Goal: Find specific page/section: Find specific page/section

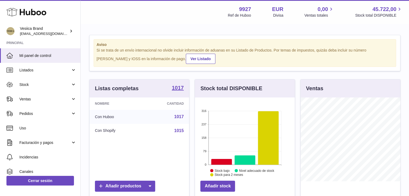
scroll to position [84, 100]
click at [44, 71] on span "Listados" at bounding box center [44, 70] width 51 height 5
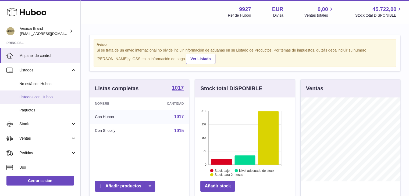
click at [38, 98] on span "Listados con Huboo" at bounding box center [47, 97] width 57 height 5
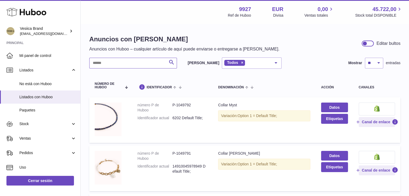
click at [128, 67] on input "text" at bounding box center [133, 63] width 88 height 11
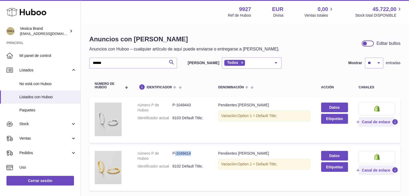
drag, startPoint x: 192, startPoint y: 153, endPoint x: 252, endPoint y: 183, distance: 66.3
click at [174, 155] on dd "P-1049414" at bounding box center [189, 156] width 35 height 10
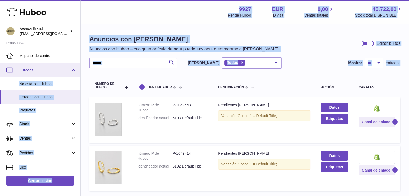
drag, startPoint x: 116, startPoint y: 68, endPoint x: 63, endPoint y: 65, distance: 52.5
click at [63, 65] on div "Huboo Vesiica Brand [EMAIL_ADDRESS][DOMAIN_NAME] Principal Mi panel de control …" at bounding box center [204, 118] width 409 height 237
drag, startPoint x: 126, startPoint y: 69, endPoint x: 125, endPoint y: 66, distance: 3.6
click at [125, 69] on div "****** Buscar [PERSON_NAME] Todos Todos eBay Amazon Shopify Woocommerce Etsy No…" at bounding box center [244, 126] width 311 height 136
click at [125, 64] on input "******" at bounding box center [133, 63] width 88 height 11
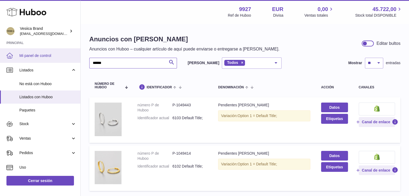
drag, startPoint x: 126, startPoint y: 62, endPoint x: 37, endPoint y: 62, distance: 89.1
click at [38, 63] on div "Huboo Vesiica Brand [EMAIL_ADDRESS][DOMAIN_NAME] Principal Mi panel de control …" at bounding box center [204, 118] width 409 height 237
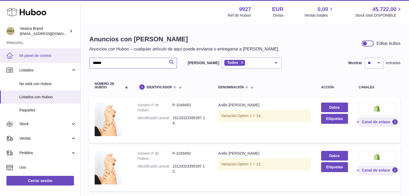
drag, startPoint x: 122, startPoint y: 65, endPoint x: 0, endPoint y: 55, distance: 122.6
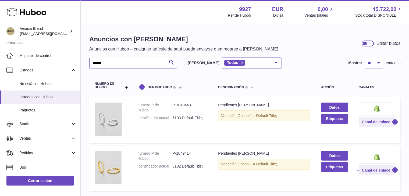
scroll to position [27, 0]
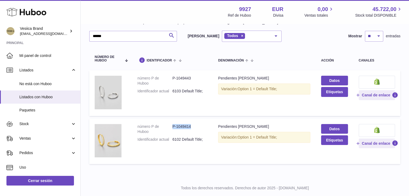
drag, startPoint x: 197, startPoint y: 124, endPoint x: 173, endPoint y: 128, distance: 24.1
click at [173, 128] on dd "P-1049414" at bounding box center [189, 129] width 35 height 10
copy dd "P-1049414"
drag, startPoint x: 195, startPoint y: 78, endPoint x: 172, endPoint y: 77, distance: 22.4
click at [172, 77] on dd "P-1049443" at bounding box center [189, 81] width 35 height 10
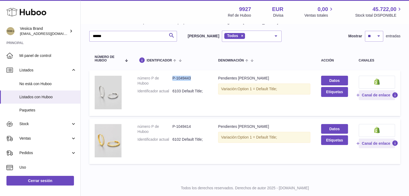
copy dd "P-1049443"
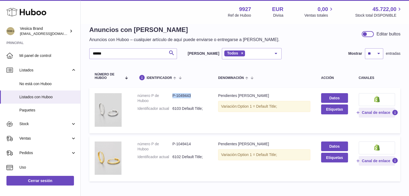
scroll to position [0, 0]
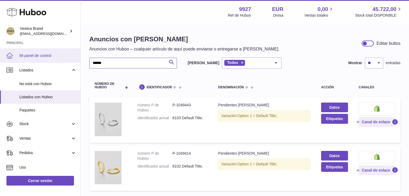
drag, startPoint x: 109, startPoint y: 62, endPoint x: 14, endPoint y: 53, distance: 95.7
click at [18, 58] on div "Huboo Vesiica Brand [EMAIL_ADDRESS][DOMAIN_NAME] Principal Mi panel de control …" at bounding box center [204, 118] width 409 height 237
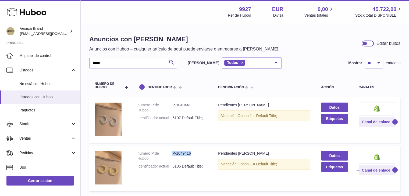
drag, startPoint x: 192, startPoint y: 154, endPoint x: 173, endPoint y: 154, distance: 18.6
click at [173, 154] on dd "P-1049416" at bounding box center [189, 156] width 35 height 10
copy dd "P-1049416"
drag, startPoint x: 191, startPoint y: 105, endPoint x: 172, endPoint y: 106, distance: 18.9
click at [172, 106] on dd "P-1049441" at bounding box center [189, 108] width 35 height 10
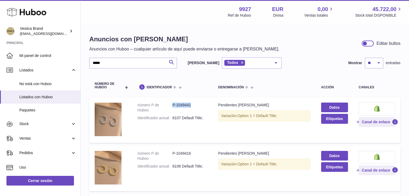
copy dd "P-1049441"
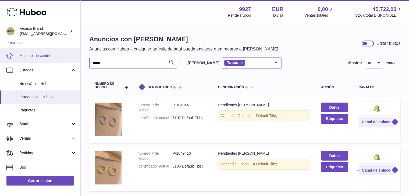
drag, startPoint x: 119, startPoint y: 63, endPoint x: 0, endPoint y: 62, distance: 119.5
click at [0, 62] on div "Huboo Vesiica Brand [EMAIL_ADDRESS][DOMAIN_NAME] Principal Mi panel de control …" at bounding box center [204, 139] width 409 height 278
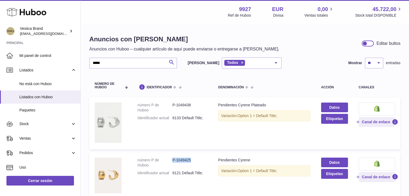
drag, startPoint x: 190, startPoint y: 159, endPoint x: 173, endPoint y: 160, distance: 17.0
click at [173, 160] on dd "P-1049425" at bounding box center [189, 163] width 35 height 10
copy dd "P-1049425"
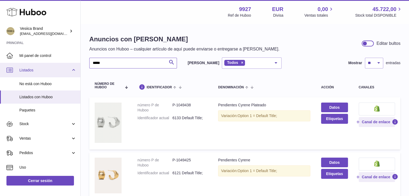
drag, startPoint x: 144, startPoint y: 64, endPoint x: 44, endPoint y: 66, distance: 100.4
click at [44, 66] on div "Huboo Vesiica Brand [EMAIL_ADDRESS][DOMAIN_NAME] Principal Mi panel de control …" at bounding box center [204, 123] width 409 height 246
paste input "****"
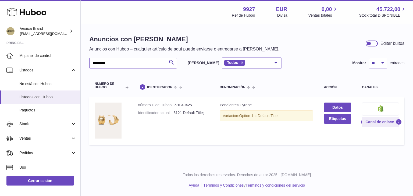
drag, startPoint x: 79, startPoint y: 64, endPoint x: 102, endPoint y: 65, distance: 23.2
click at [12, 64] on div "Huboo Vesiica Brand [EMAIL_ADDRESS][DOMAIN_NAME] Principal Mi panel de control …" at bounding box center [206, 98] width 413 height 196
paste input "text"
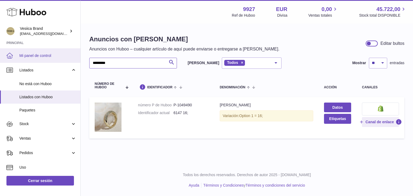
drag, startPoint x: 105, startPoint y: 67, endPoint x: 6, endPoint y: 62, distance: 98.6
click at [25, 63] on div "Huboo Vesiica Brand [EMAIL_ADDRESS][DOMAIN_NAME] Principal Mi panel de control …" at bounding box center [206, 98] width 413 height 196
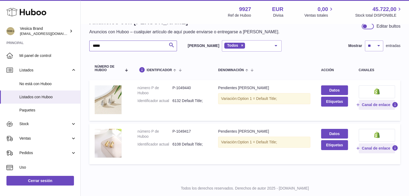
scroll to position [27, 0]
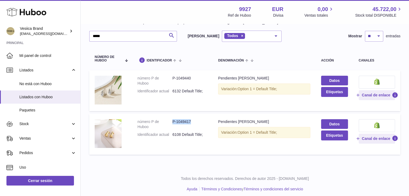
drag, startPoint x: 194, startPoint y: 119, endPoint x: 172, endPoint y: 123, distance: 22.4
click at [172, 123] on dd "P-1049417" at bounding box center [189, 124] width 35 height 10
drag, startPoint x: 173, startPoint y: 122, endPoint x: 190, endPoint y: 125, distance: 17.5
click at [190, 124] on dd "P-1049417" at bounding box center [189, 124] width 35 height 10
copy dd "P-1049417"
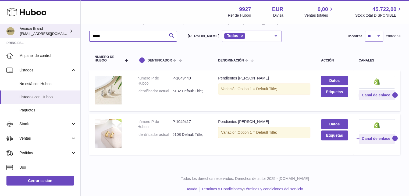
drag, startPoint x: 131, startPoint y: 40, endPoint x: 0, endPoint y: 37, distance: 130.8
click at [0, 38] on div "Huboo Vesiica Brand [EMAIL_ADDRESS][DOMAIN_NAME] Principal Mi panel de control …" at bounding box center [204, 86] width 409 height 227
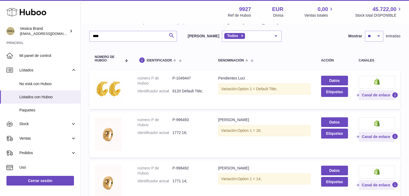
click at [188, 78] on dd "P-1049447" at bounding box center [189, 81] width 35 height 10
drag, startPoint x: 191, startPoint y: 77, endPoint x: 172, endPoint y: 79, distance: 19.0
click at [172, 79] on dl "número P de Huboo P-1049447 Identificador actual 6120 Default Title;" at bounding box center [172, 86] width 70 height 21
click at [195, 76] on dd "P-1049447" at bounding box center [189, 81] width 35 height 10
drag, startPoint x: 198, startPoint y: 77, endPoint x: 173, endPoint y: 78, distance: 24.5
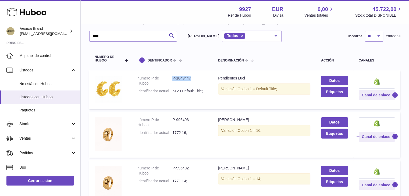
click at [173, 78] on dd "P-1049447" at bounding box center [189, 81] width 35 height 10
copy dd "P-1049447"
drag, startPoint x: 109, startPoint y: 35, endPoint x: 0, endPoint y: 31, distance: 109.3
click at [4, 31] on div "Huboo Vesiica Brand [EMAIL_ADDRESS][DOMAIN_NAME] Principal Mi panel de control …" at bounding box center [204, 157] width 409 height 368
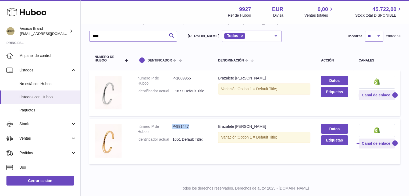
drag, startPoint x: 193, startPoint y: 125, endPoint x: 173, endPoint y: 125, distance: 19.9
click at [173, 125] on dd "P-991447" at bounding box center [189, 129] width 35 height 10
copy dd "P-991447"
drag, startPoint x: 121, startPoint y: 39, endPoint x: 10, endPoint y: 34, distance: 111.0
click at [20, 34] on div "Huboo Vesiica Brand [EMAIL_ADDRESS][DOMAIN_NAME] Principal Mi panel de control …" at bounding box center [204, 91] width 409 height 237
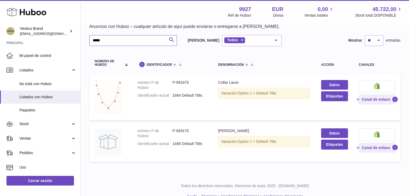
scroll to position [27, 0]
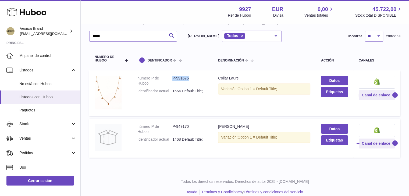
drag, startPoint x: 187, startPoint y: 78, endPoint x: 173, endPoint y: 79, distance: 14.3
click at [173, 79] on dd "P-991675" at bounding box center [189, 81] width 35 height 10
copy dd "P-991675"
drag, startPoint x: 111, startPoint y: 38, endPoint x: 24, endPoint y: 28, distance: 87.4
click at [34, 29] on div "Huboo Vesiica Brand [EMAIL_ADDRESS][DOMAIN_NAME] Principal Mi panel de control …" at bounding box center [204, 88] width 409 height 230
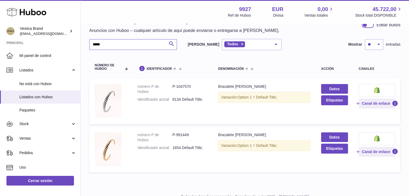
scroll to position [27, 0]
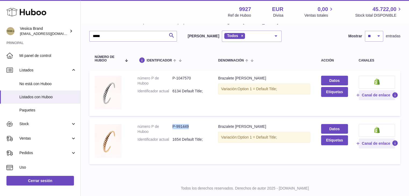
drag, startPoint x: 193, startPoint y: 125, endPoint x: 173, endPoint y: 126, distance: 19.7
click at [173, 126] on dd "P-991449" at bounding box center [189, 129] width 35 height 10
copy dd "P-991449"
click at [118, 34] on div "Anuncios con [PERSON_NAME] Anuncios con [PERSON_NAME] – cualquier artículo de a…" at bounding box center [245, 87] width 329 height 181
drag, startPoint x: 118, startPoint y: 37, endPoint x: 66, endPoint y: 35, distance: 52.0
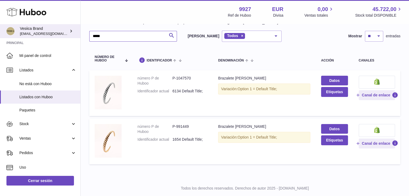
click at [66, 35] on div "Huboo Vesiica Brand [EMAIL_ADDRESS][DOMAIN_NAME] Principal Mi panel de control …" at bounding box center [204, 91] width 409 height 237
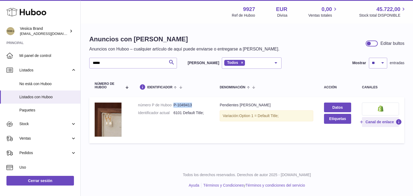
drag, startPoint x: 193, startPoint y: 104, endPoint x: 174, endPoint y: 104, distance: 18.6
click at [174, 104] on dd "P-1049413" at bounding box center [192, 105] width 36 height 5
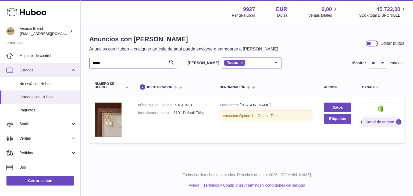
drag, startPoint x: 131, startPoint y: 63, endPoint x: 78, endPoint y: 63, distance: 53.0
click at [78, 63] on div "Huboo Vesiica Brand [EMAIL_ADDRESS][DOMAIN_NAME] Principal Mi panel de control …" at bounding box center [206, 98] width 413 height 196
paste input "****"
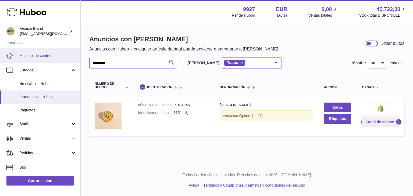
drag, startPoint x: 96, startPoint y: 63, endPoint x: 72, endPoint y: 61, distance: 24.0
click at [62, 62] on div "Huboo Vesiica Brand [EMAIL_ADDRESS][DOMAIN_NAME] Principal Mi panel de control …" at bounding box center [206, 98] width 413 height 196
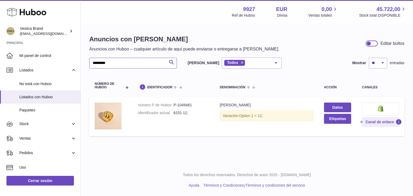
paste input "text"
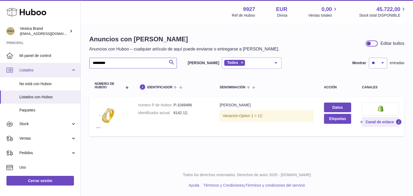
drag, startPoint x: 148, startPoint y: 66, endPoint x: 43, endPoint y: 65, distance: 104.7
click at [47, 65] on div "Huboo Vesiica Brand [EMAIL_ADDRESS][DOMAIN_NAME] Principal Mi panel de control …" at bounding box center [206, 98] width 413 height 196
paste input "text"
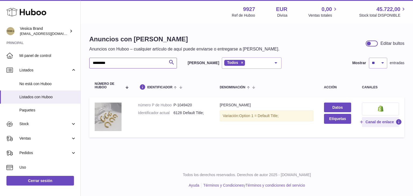
drag, startPoint x: 125, startPoint y: 62, endPoint x: 82, endPoint y: 64, distance: 43.1
click at [78, 64] on div "Huboo Vesiica Brand [EMAIL_ADDRESS][DOMAIN_NAME] Principal Mi panel de control …" at bounding box center [206, 98] width 413 height 196
paste input "text"
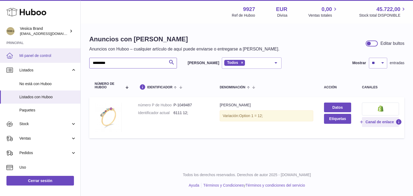
drag, startPoint x: 134, startPoint y: 63, endPoint x: 42, endPoint y: 61, distance: 91.8
click at [42, 61] on div "Huboo Vesiica Brand [EMAIL_ADDRESS][DOMAIN_NAME] Principal Mi panel de control …" at bounding box center [206, 98] width 413 height 196
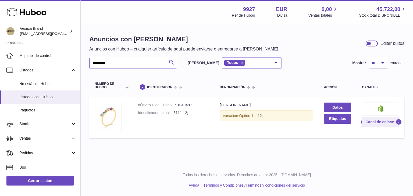
paste input "text"
drag, startPoint x: 107, startPoint y: 64, endPoint x: 114, endPoint y: 63, distance: 7.1
click at [67, 64] on div "Huboo Vesiica Brand [EMAIL_ADDRESS][DOMAIN_NAME] Principal Mi panel de control …" at bounding box center [206, 98] width 413 height 196
paste input "*"
drag, startPoint x: 108, startPoint y: 64, endPoint x: 82, endPoint y: 64, distance: 26.6
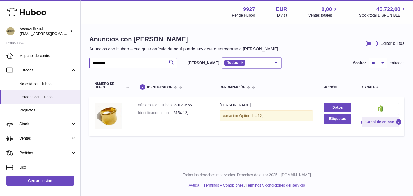
click at [82, 64] on div "Anuncios con [PERSON_NAME] Anuncios con [PERSON_NAME] – cualquier artículo de a…" at bounding box center [247, 87] width 333 height 126
paste input "text"
drag, startPoint x: 114, startPoint y: 65, endPoint x: 104, endPoint y: 64, distance: 9.8
click at [87, 65] on div "Anuncios con [PERSON_NAME] Anuncios con [PERSON_NAME] – cualquier artículo de a…" at bounding box center [247, 90] width 333 height 132
paste input "*"
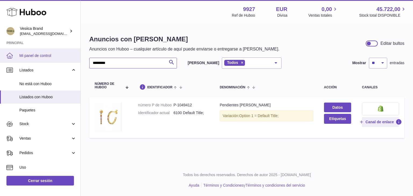
drag, startPoint x: 117, startPoint y: 64, endPoint x: 67, endPoint y: 62, distance: 50.1
click at [67, 62] on div "Huboo Vesiica Brand [EMAIL_ADDRESS][DOMAIN_NAME] Principal Mi panel de control …" at bounding box center [206, 98] width 413 height 196
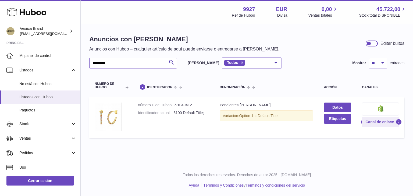
paste input "text"
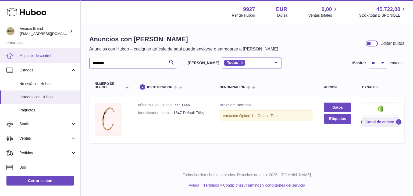
drag, startPoint x: 107, startPoint y: 62, endPoint x: 65, endPoint y: 59, distance: 42.3
click at [48, 60] on div "Huboo Vesiica Brand [EMAIL_ADDRESS][DOMAIN_NAME] Principal Mi panel de control …" at bounding box center [206, 98] width 413 height 196
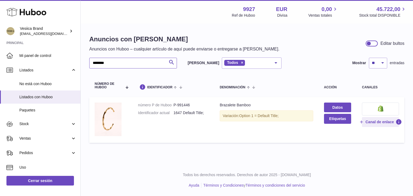
paste input "text"
drag, startPoint x: 113, startPoint y: 63, endPoint x: 81, endPoint y: 62, distance: 32.6
click at [61, 61] on div "Huboo Vesiica Brand [EMAIL_ADDRESS][DOMAIN_NAME] Principal Mi panel de control …" at bounding box center [206, 98] width 413 height 196
paste input "*"
type input "*********"
